Goal: Task Accomplishment & Management: Use online tool/utility

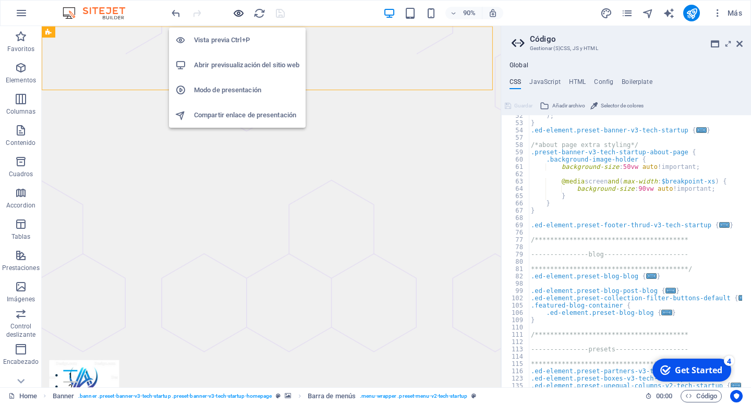
click at [242, 16] on icon "button" at bounding box center [239, 13] width 12 height 12
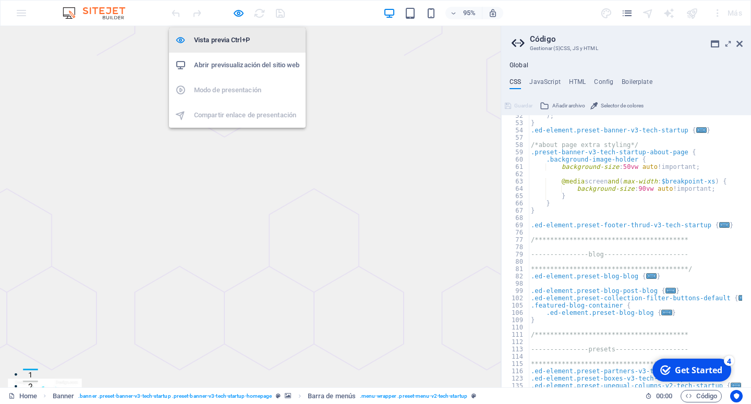
click at [236, 40] on h6 "Vista previa Ctrl+P" at bounding box center [246, 40] width 105 height 13
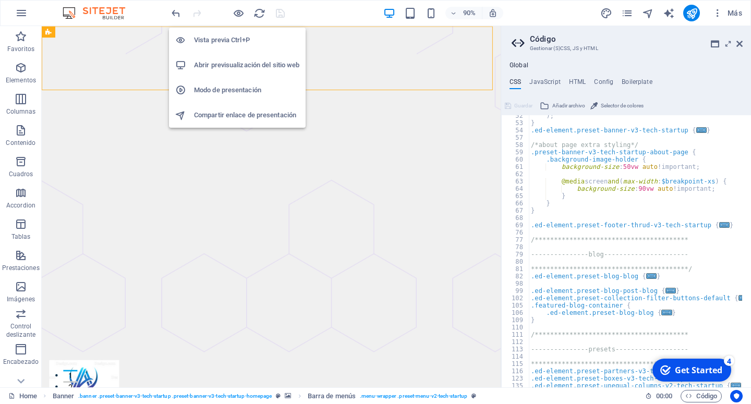
click at [236, 40] on h6 "Vista previa Ctrl+P" at bounding box center [246, 40] width 105 height 13
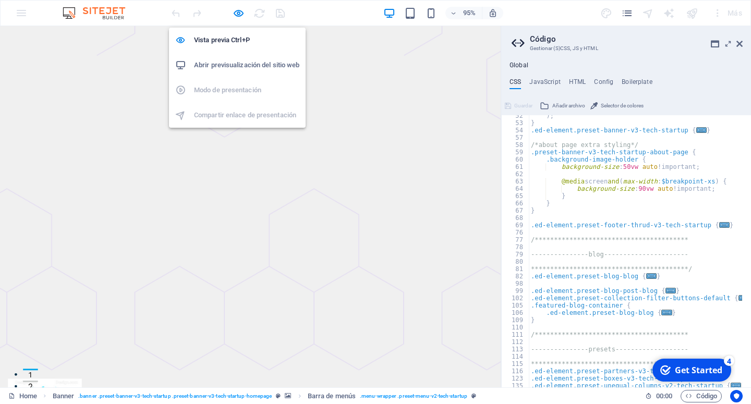
click at [234, 63] on h6 "Abrir previsualización del sitio web" at bounding box center [246, 65] width 105 height 13
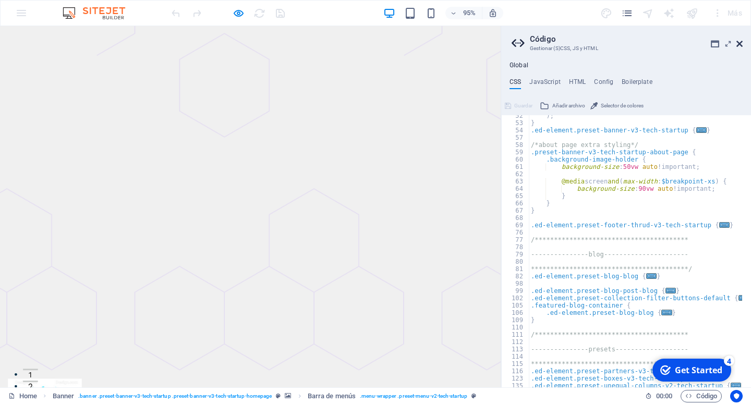
click at [738, 46] on icon at bounding box center [740, 44] width 6 height 8
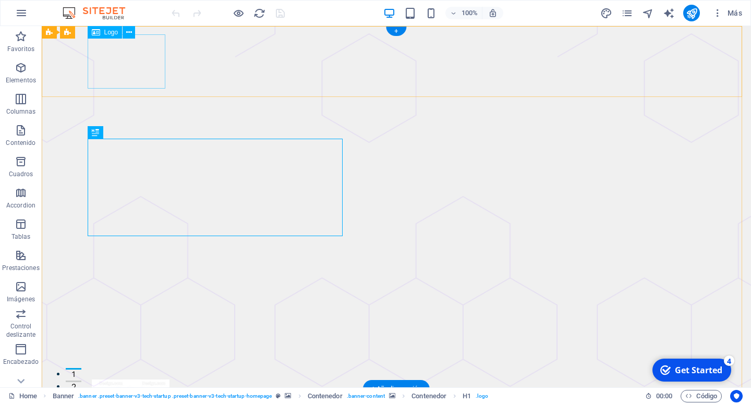
click at [137, 380] on div at bounding box center [396, 407] width 609 height 54
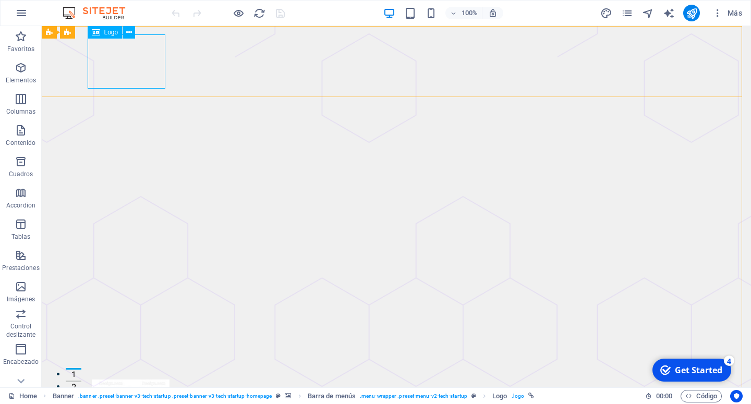
click at [103, 33] on div "Logo" at bounding box center [105, 32] width 35 height 13
click at [134, 34] on button at bounding box center [129, 32] width 13 height 13
click at [114, 380] on div at bounding box center [396, 407] width 609 height 54
select select "px"
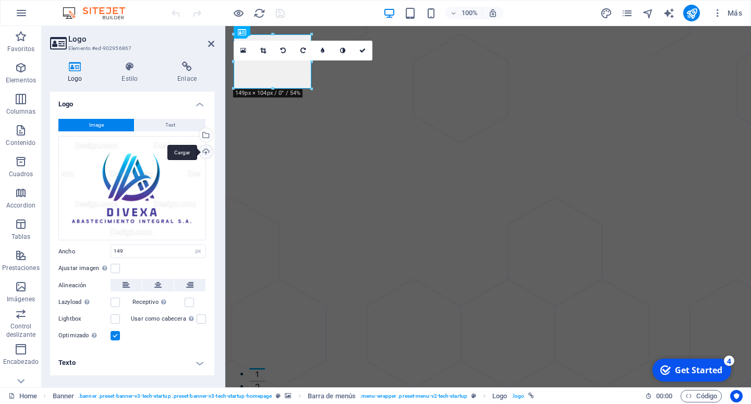
click at [205, 151] on div "Cargar" at bounding box center [205, 153] width 16 height 16
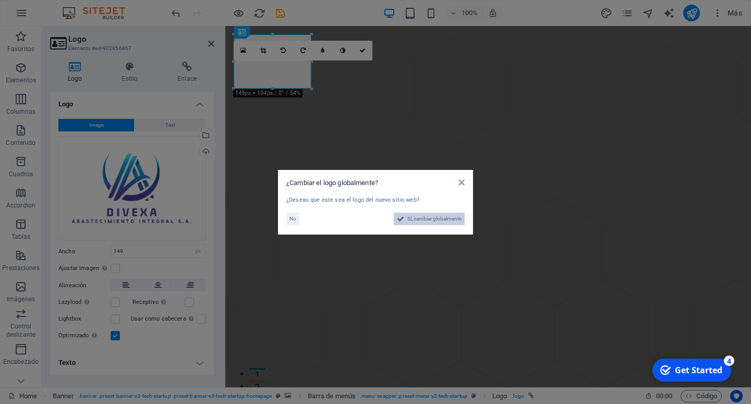
click at [413, 219] on span "Sí, cambiar globalmente" at bounding box center [434, 219] width 54 height 13
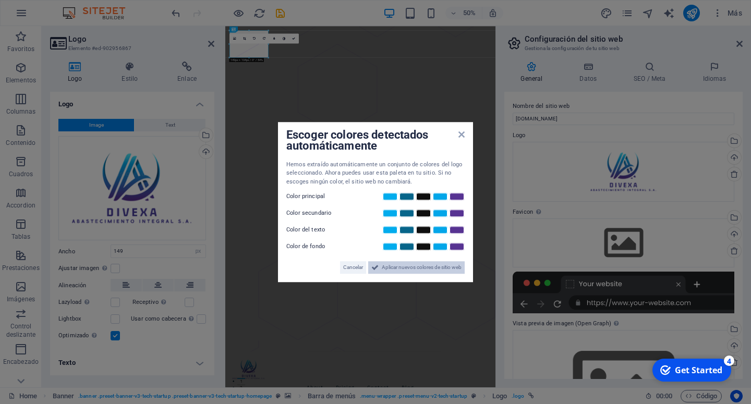
click at [402, 270] on span "Aplicar nuevos colores de sitio web" at bounding box center [422, 267] width 80 height 13
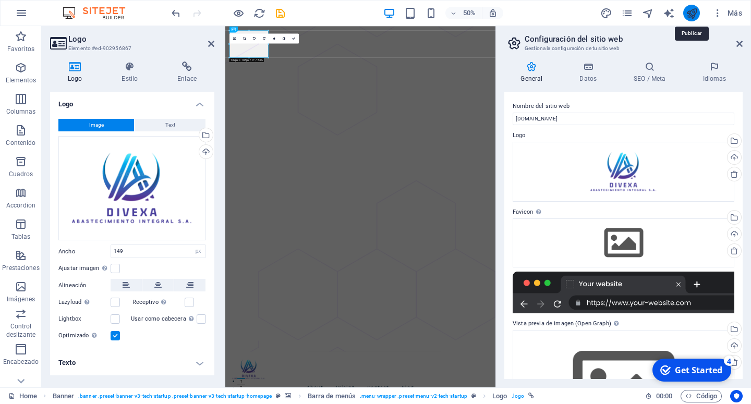
click at [697, 10] on icon "publish" at bounding box center [692, 13] width 12 height 12
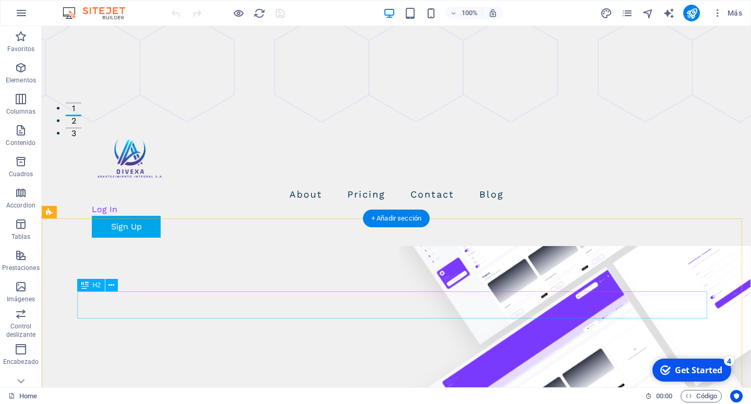
scroll to position [53, 0]
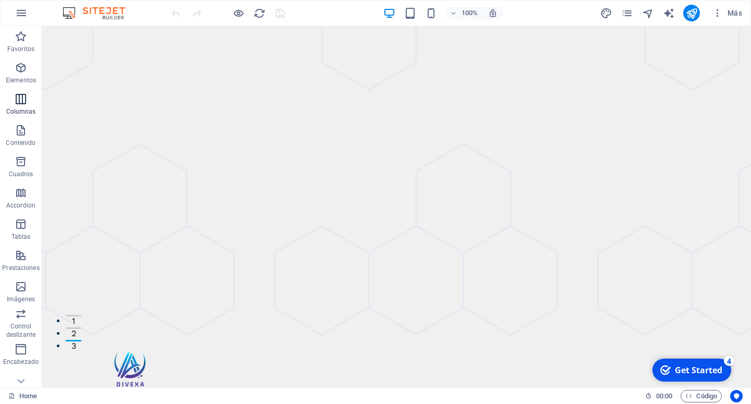
click at [19, 95] on icon "button" at bounding box center [21, 99] width 13 height 13
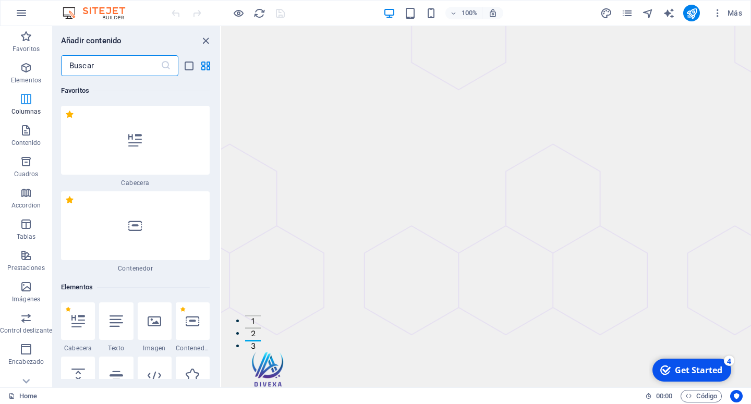
scroll to position [711, 0]
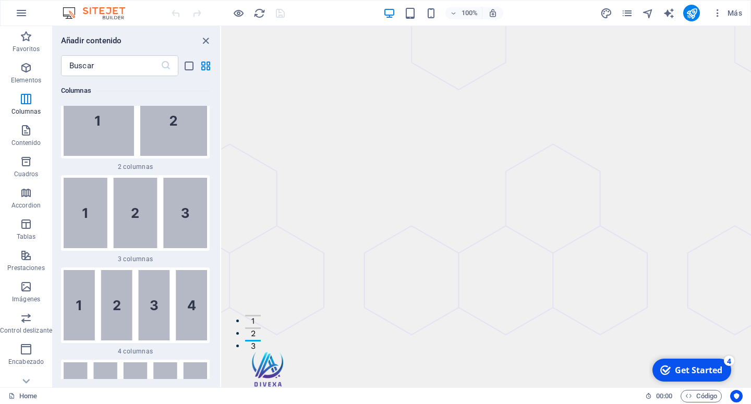
click at [89, 66] on div at bounding box center [135, 31] width 149 height 69
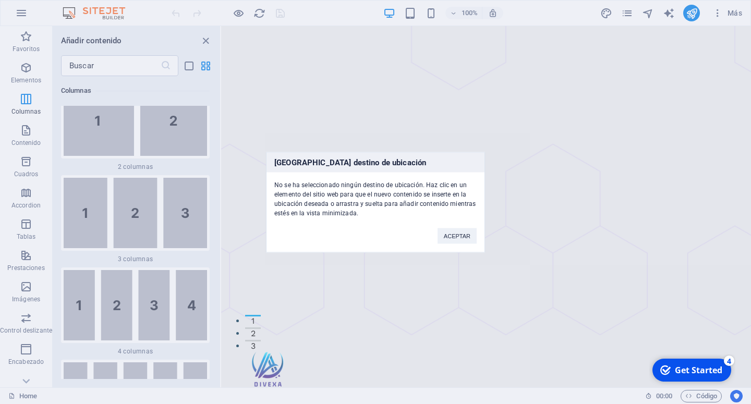
click at [463, 244] on div "ACEPTAR" at bounding box center [457, 231] width 55 height 27
click at [448, 239] on button "ACEPTAR" at bounding box center [457, 236] width 39 height 16
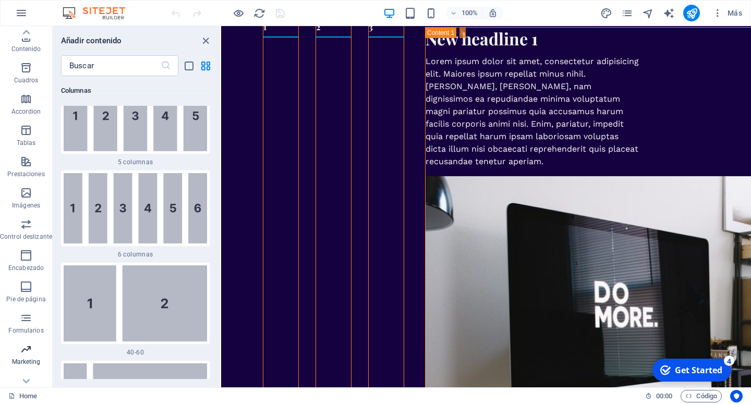
scroll to position [108, 0]
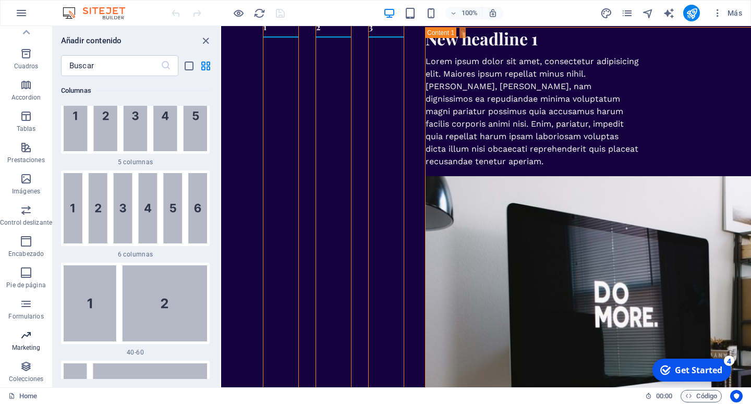
click at [25, 341] on icon "button" at bounding box center [26, 335] width 13 height 13
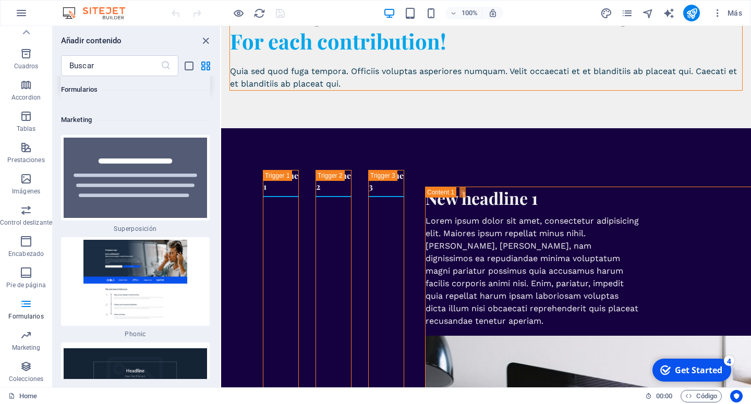
scroll to position [16624, 0]
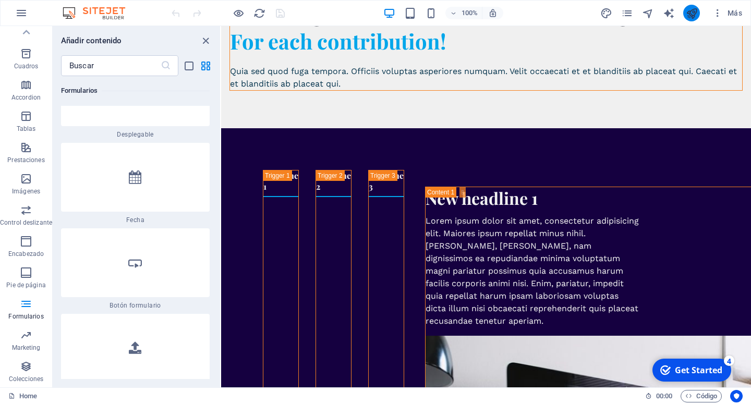
click at [695, 14] on icon "publish" at bounding box center [692, 13] width 12 height 12
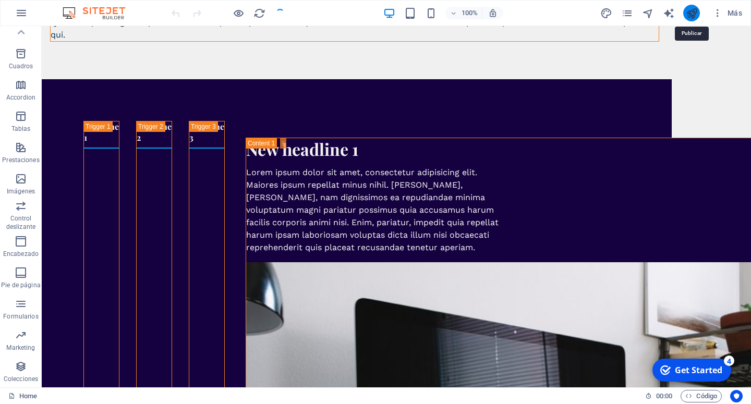
scroll to position [3161, 0]
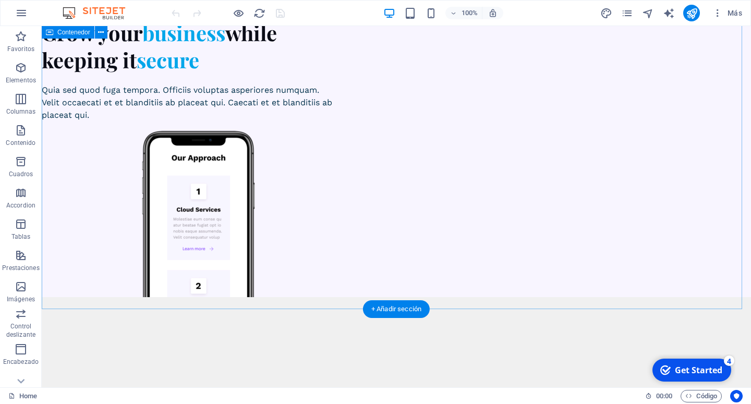
scroll to position [4205, 0]
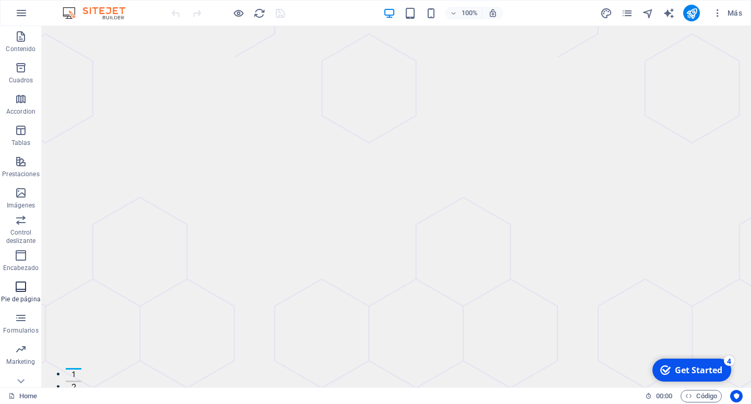
scroll to position [108, 0]
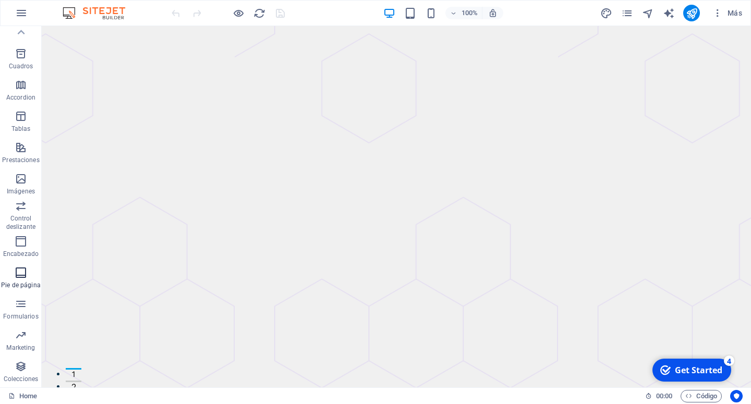
click at [22, 273] on icon "button" at bounding box center [21, 273] width 13 height 13
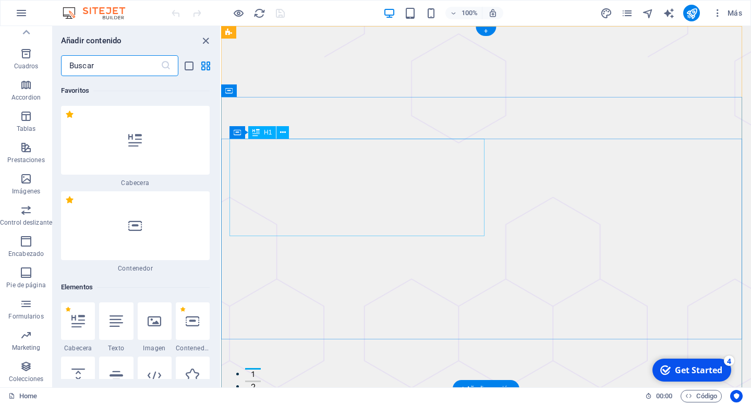
scroll to position [13914, 0]
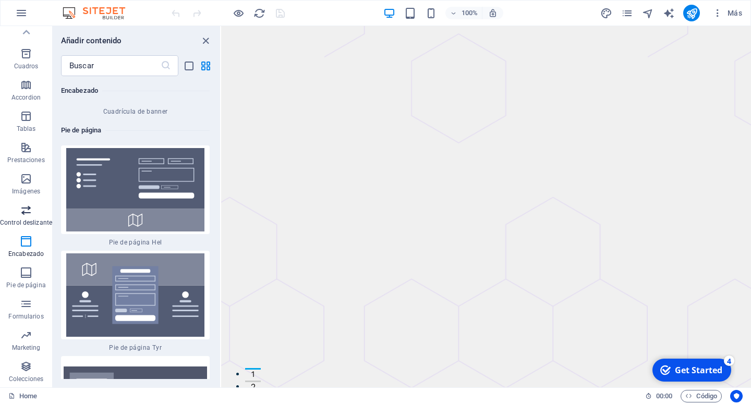
click at [30, 215] on icon "button" at bounding box center [26, 210] width 13 height 13
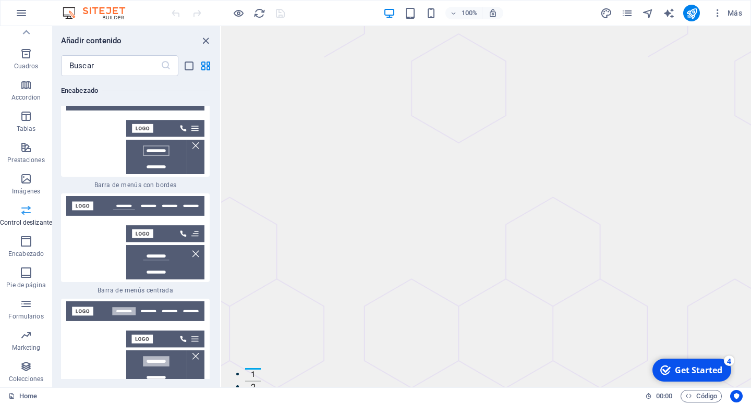
scroll to position [11992, 0]
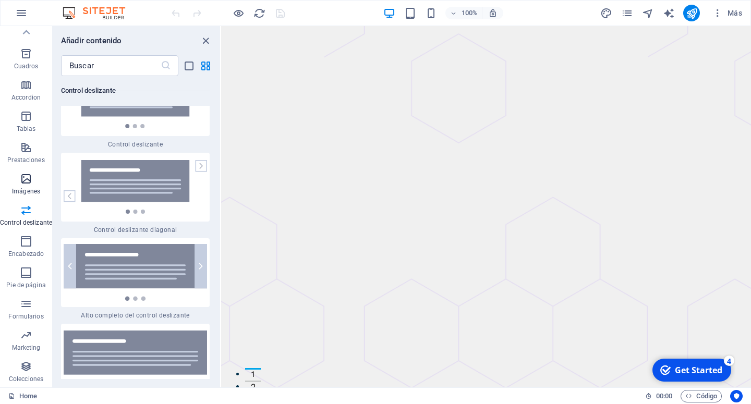
click at [25, 186] on span "Imágenes" at bounding box center [26, 185] width 52 height 25
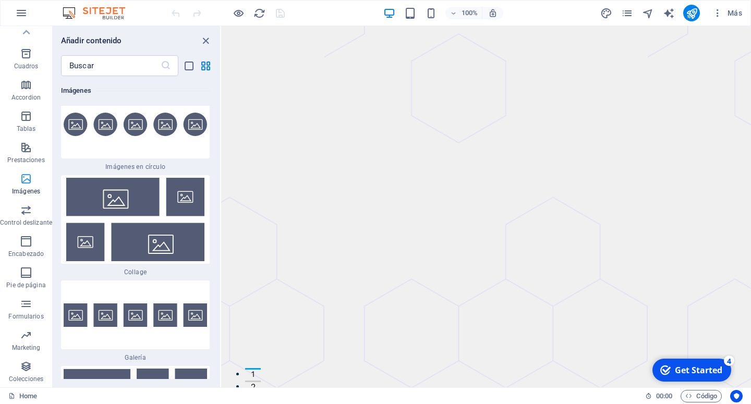
scroll to position [10583, 0]
click at [17, 142] on span "Prestaciones" at bounding box center [26, 153] width 52 height 25
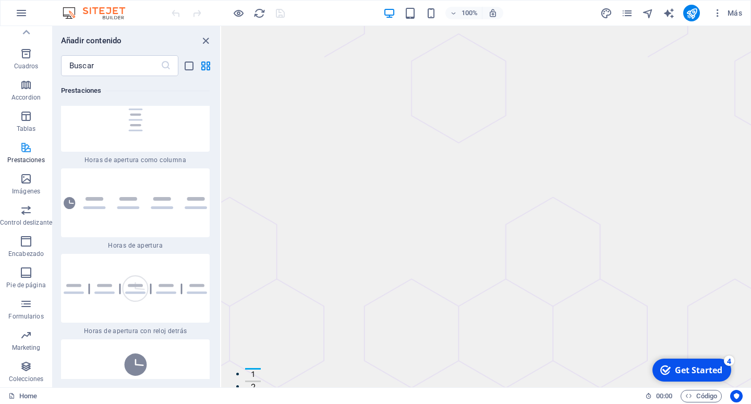
scroll to position [8018, 0]
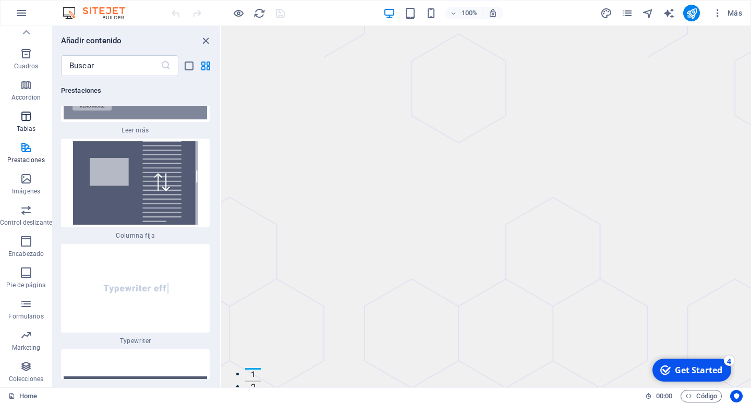
click at [24, 120] on icon "button" at bounding box center [26, 116] width 13 height 13
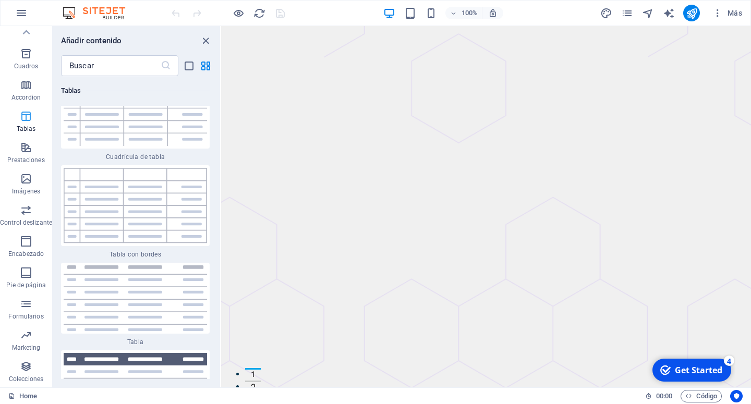
scroll to position [7158, 0]
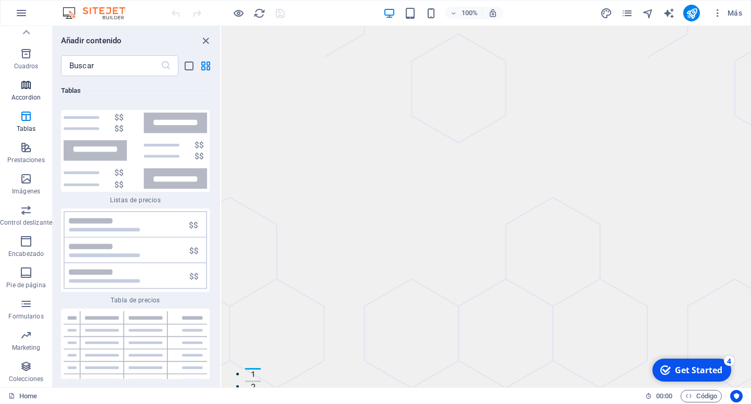
click at [26, 87] on icon "button" at bounding box center [26, 85] width 13 height 13
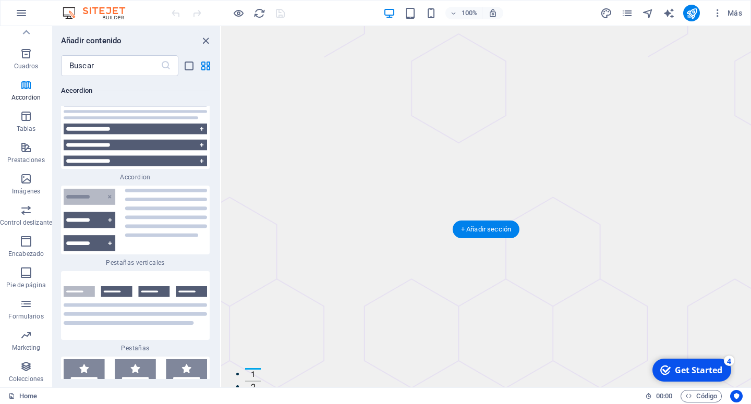
scroll to position [266, 0]
